Goal: Check status: Check status

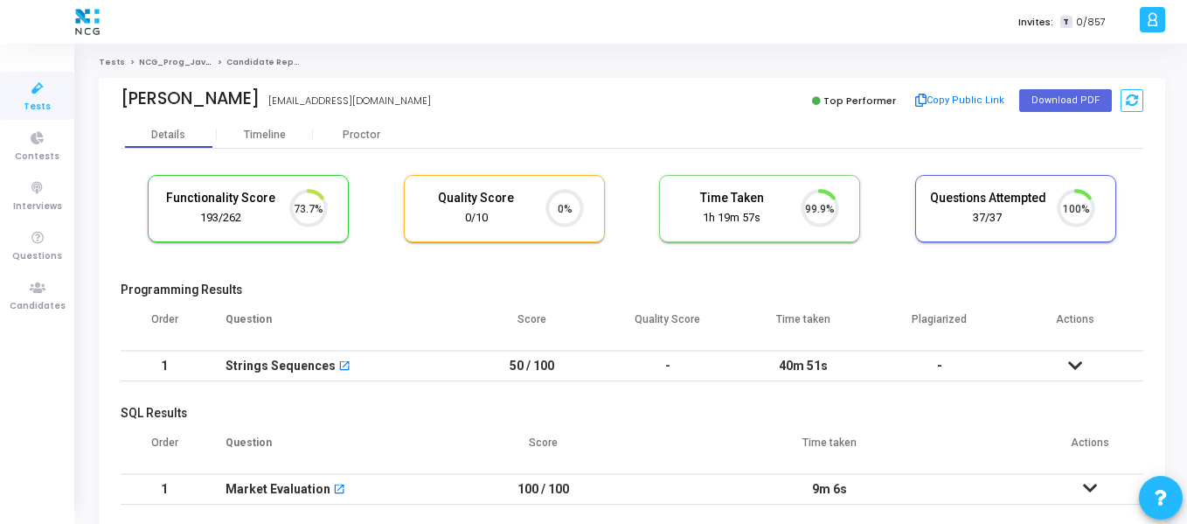
scroll to position [37, 45]
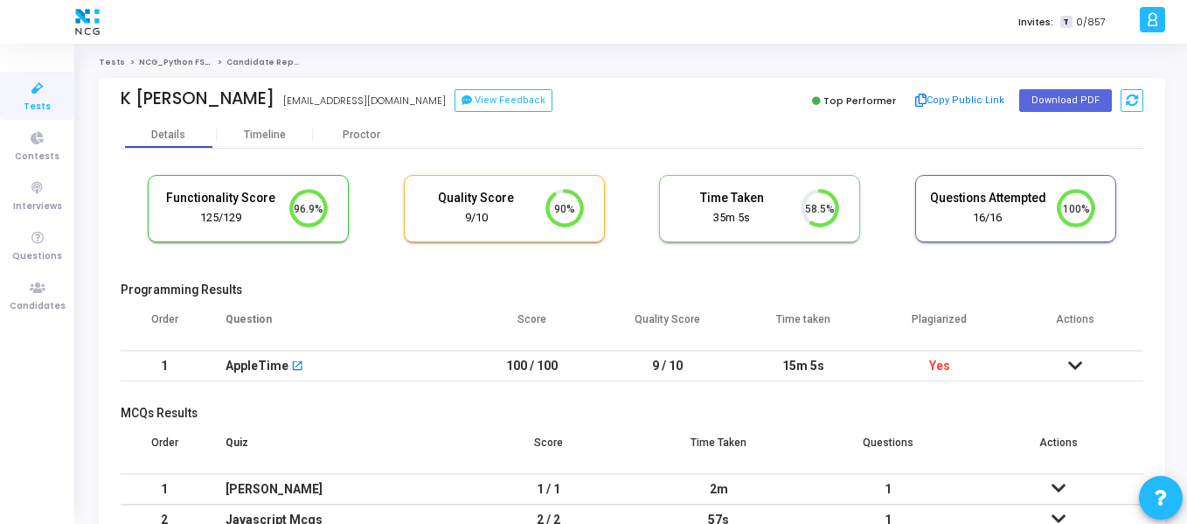
scroll to position [87, 0]
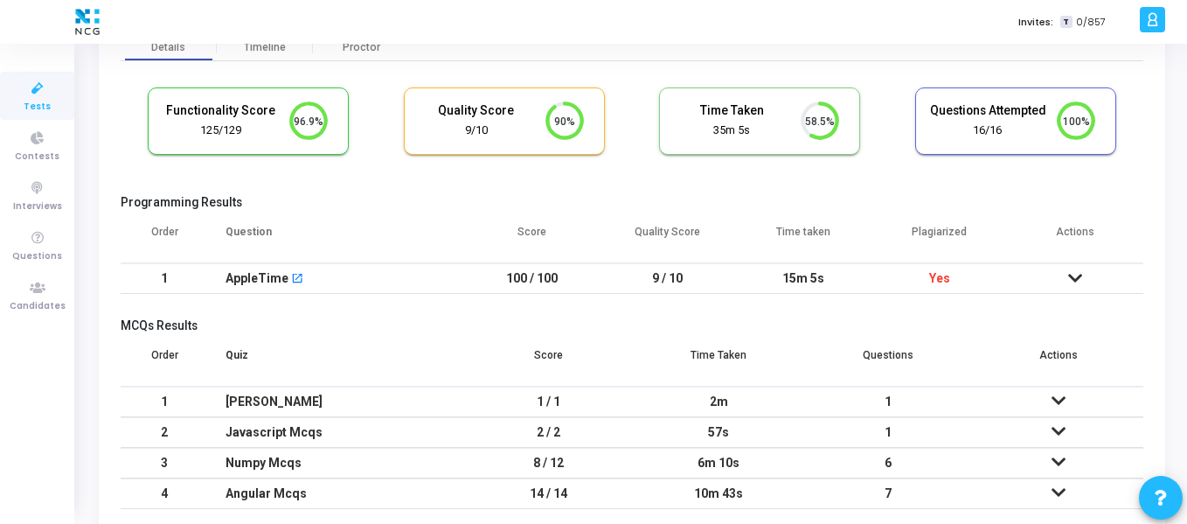
click at [1072, 278] on icon at bounding box center [1076, 278] width 14 height 12
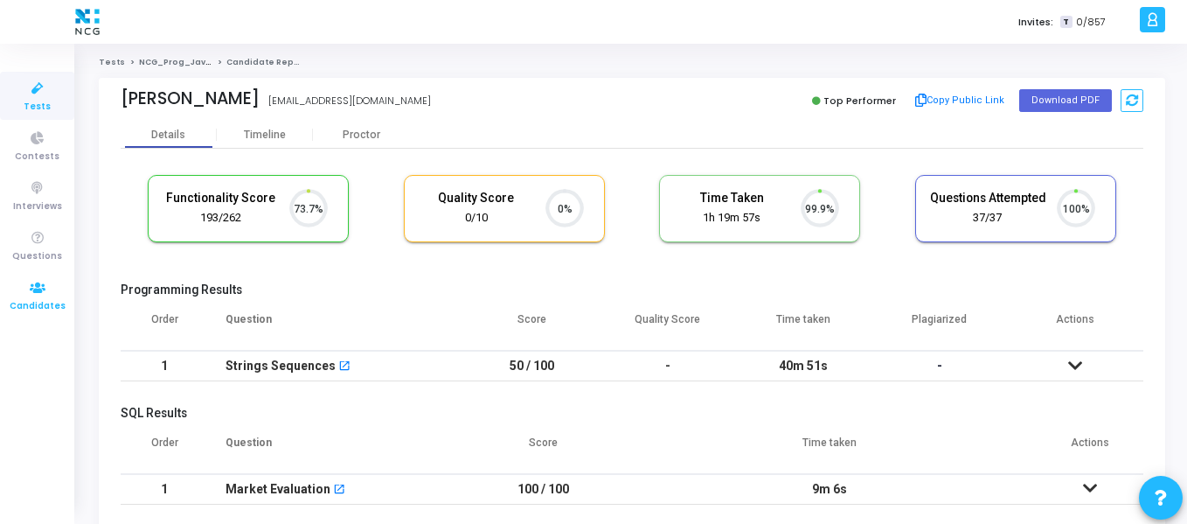
scroll to position [37, 45]
click at [24, 291] on icon at bounding box center [37, 288] width 37 height 22
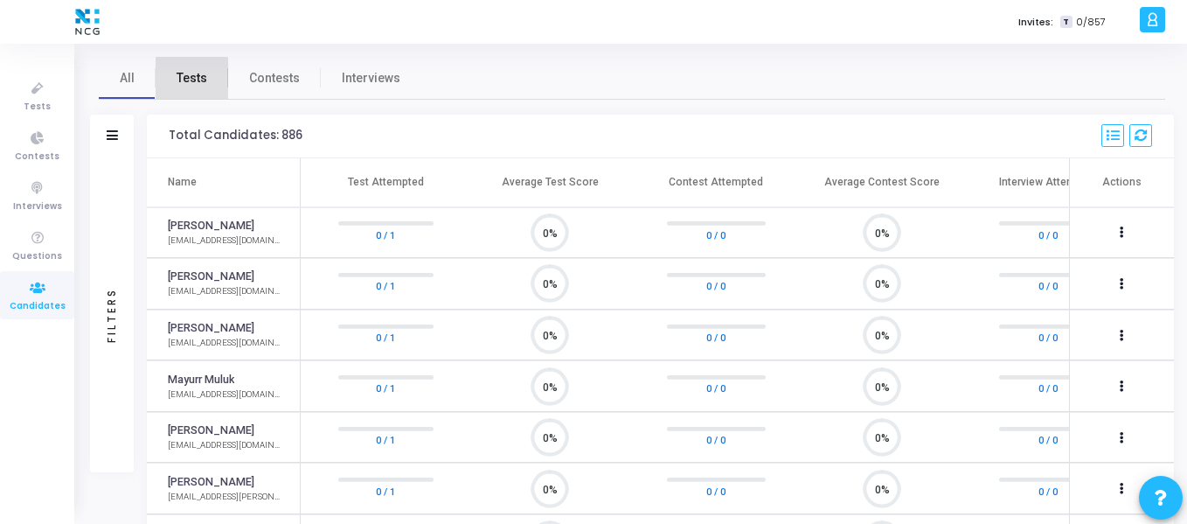
click at [186, 87] on span "Tests" at bounding box center [192, 78] width 31 height 18
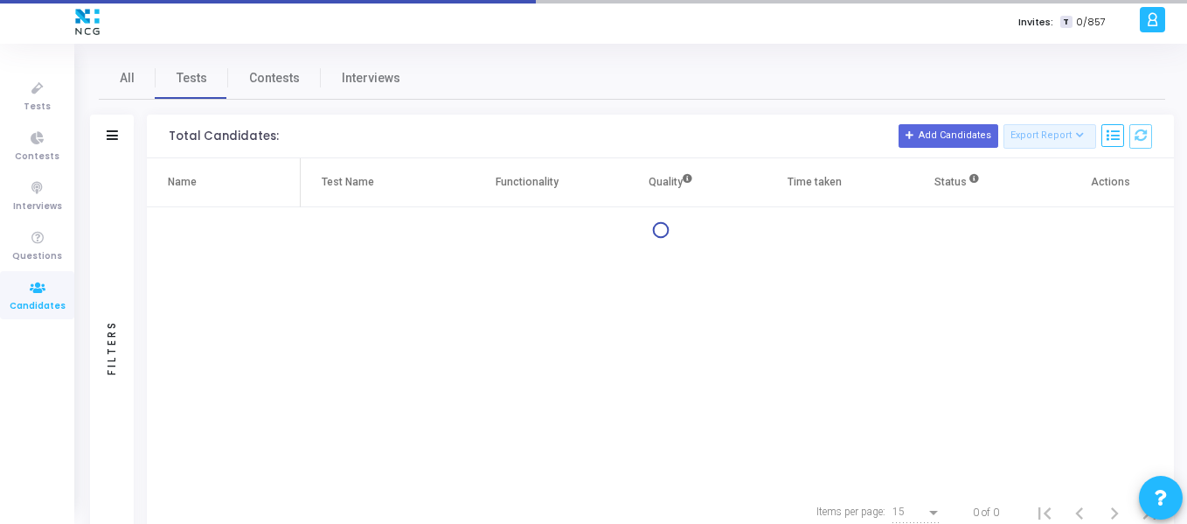
click at [115, 138] on icon at bounding box center [112, 135] width 11 height 10
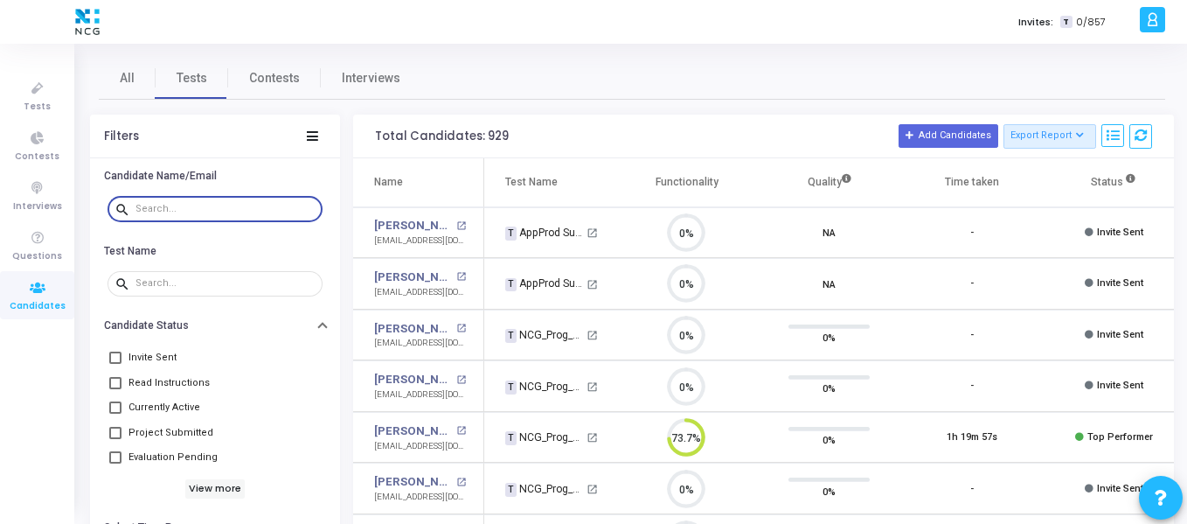
click at [141, 206] on input "text" at bounding box center [226, 209] width 180 height 10
paste input "abpadwal95@gmail.com"
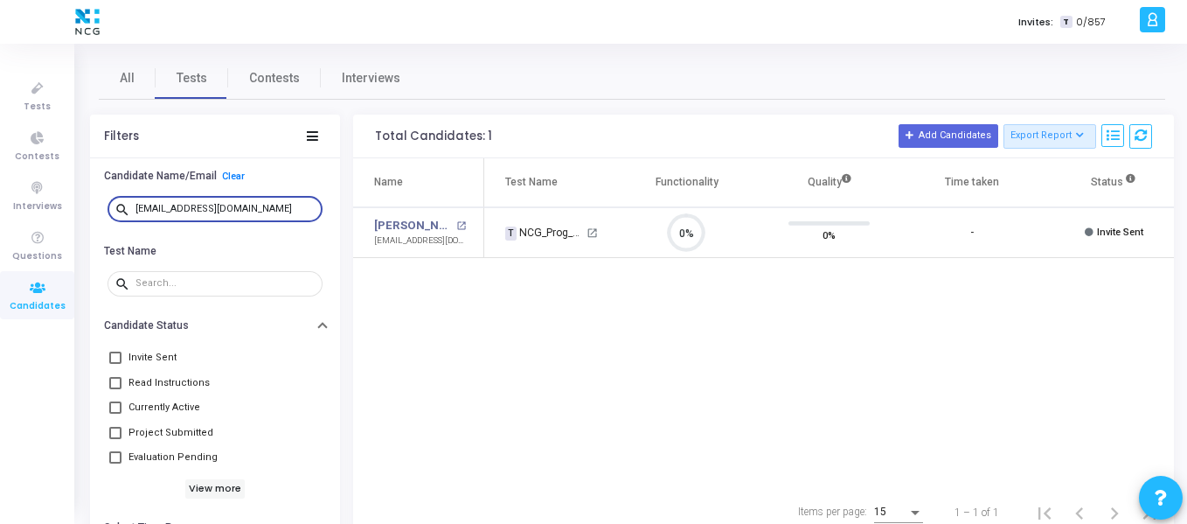
drag, startPoint x: 243, startPoint y: 211, endPoint x: 130, endPoint y: 205, distance: 113.0
click at [130, 205] on div "search abpadwal95@gmail.com" at bounding box center [215, 208] width 215 height 28
type input "abpadwal95@gmail.com"
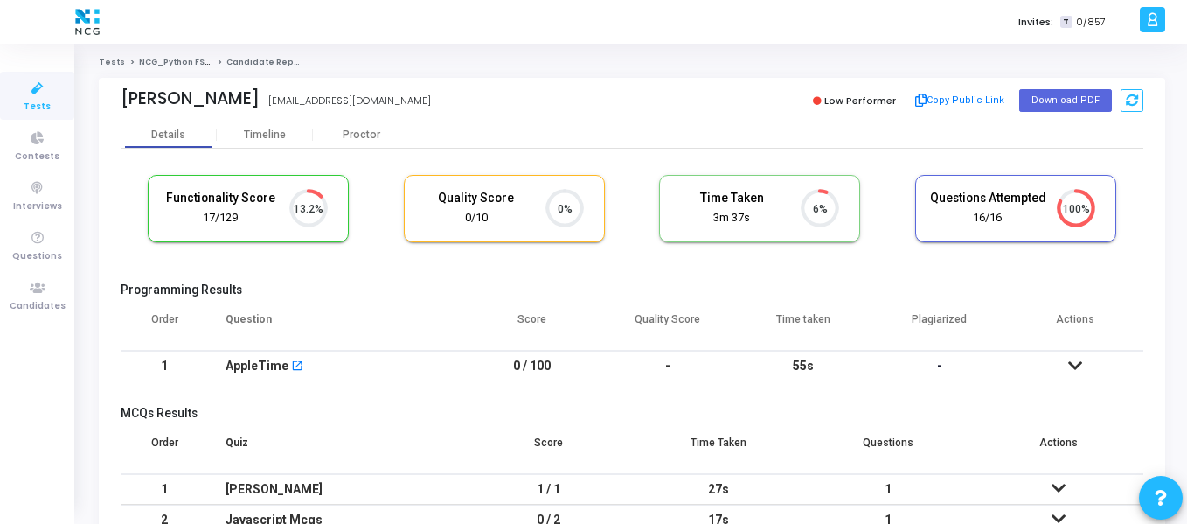
scroll to position [37, 45]
